Goal: Information Seeking & Learning: Understand process/instructions

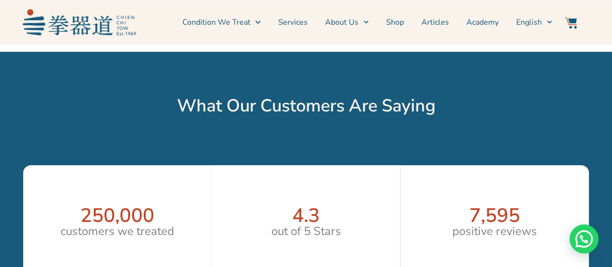
scroll to position [1451, 0]
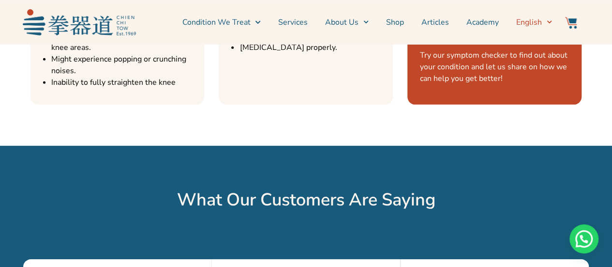
click at [533, 20] on span "English" at bounding box center [529, 22] width 26 height 12
click at [552, 18] on div "Condition We Treat Common Conditions Symptom Checker Services About Us News & E…" at bounding box center [346, 22] width 421 height 34
click at [548, 22] on icon "Switch to English" at bounding box center [549, 22] width 5 height 3
click at [551, 24] on icon "Switch to English" at bounding box center [549, 21] width 5 height 5
click at [533, 20] on span "English" at bounding box center [529, 22] width 26 height 12
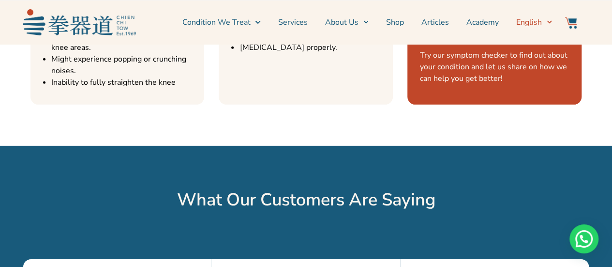
click at [529, 16] on span "English" at bounding box center [529, 22] width 26 height 12
click at [545, 18] on span "Switch to English" at bounding box center [547, 22] width 10 height 15
click at [544, 58] on span "简体中文" at bounding box center [545, 55] width 31 height 10
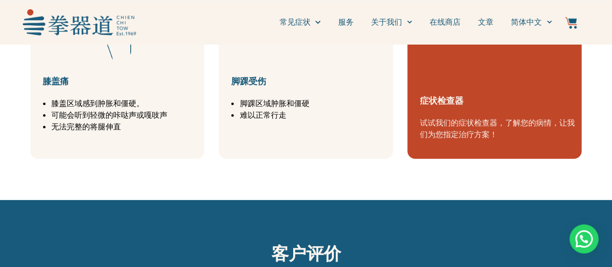
scroll to position [1403, 0]
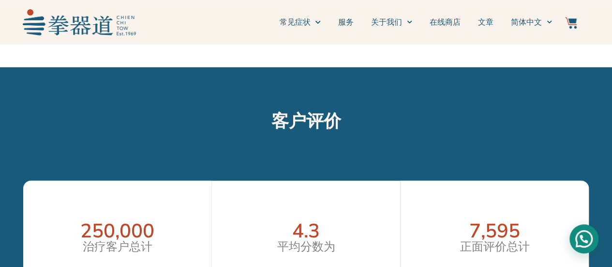
click at [581, 232] on div "Need help?" at bounding box center [583, 238] width 29 height 29
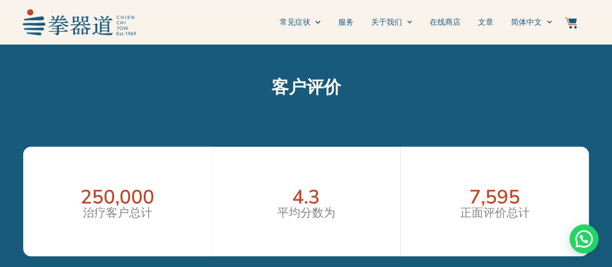
scroll to position [1451, 0]
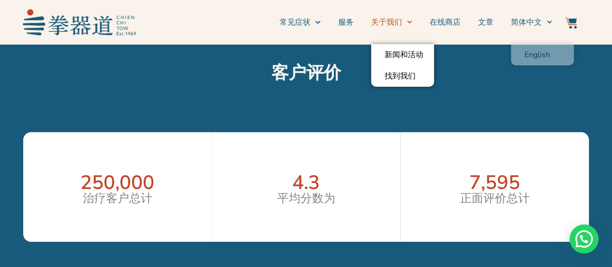
click at [403, 22] on span "Menu" at bounding box center [407, 22] width 10 height 15
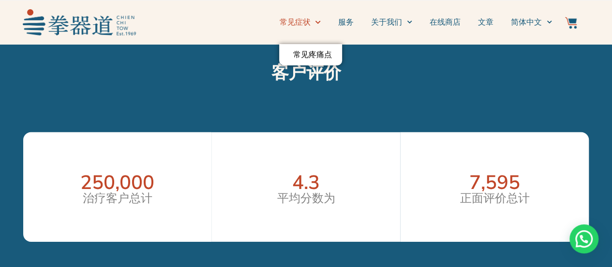
click at [316, 19] on icon "Menu" at bounding box center [317, 21] width 5 height 5
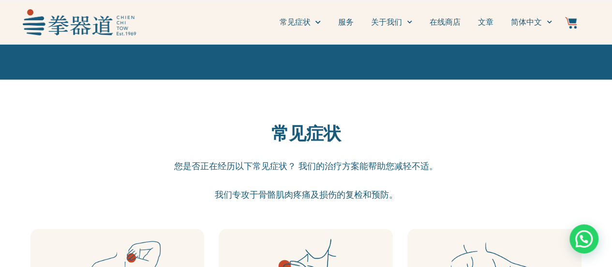
scroll to position [0, 0]
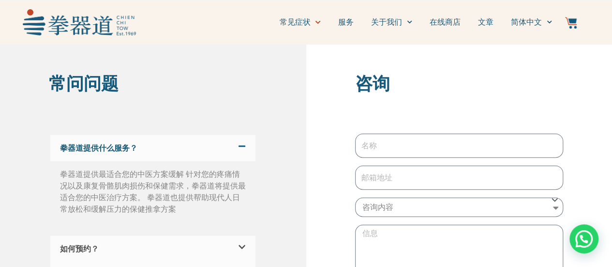
scroll to position [3039, 0]
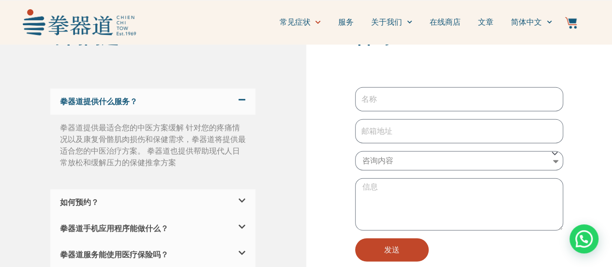
click at [219, 205] on div "如何预约？" at bounding box center [152, 202] width 205 height 26
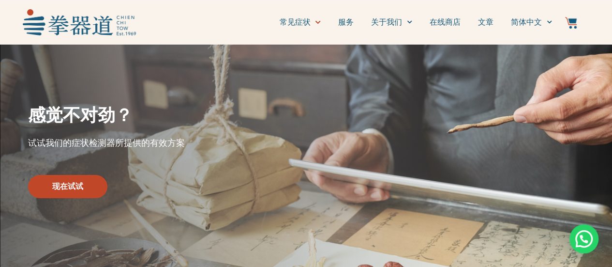
scroll to position [0, 0]
